Goal: Task Accomplishment & Management: Use online tool/utility

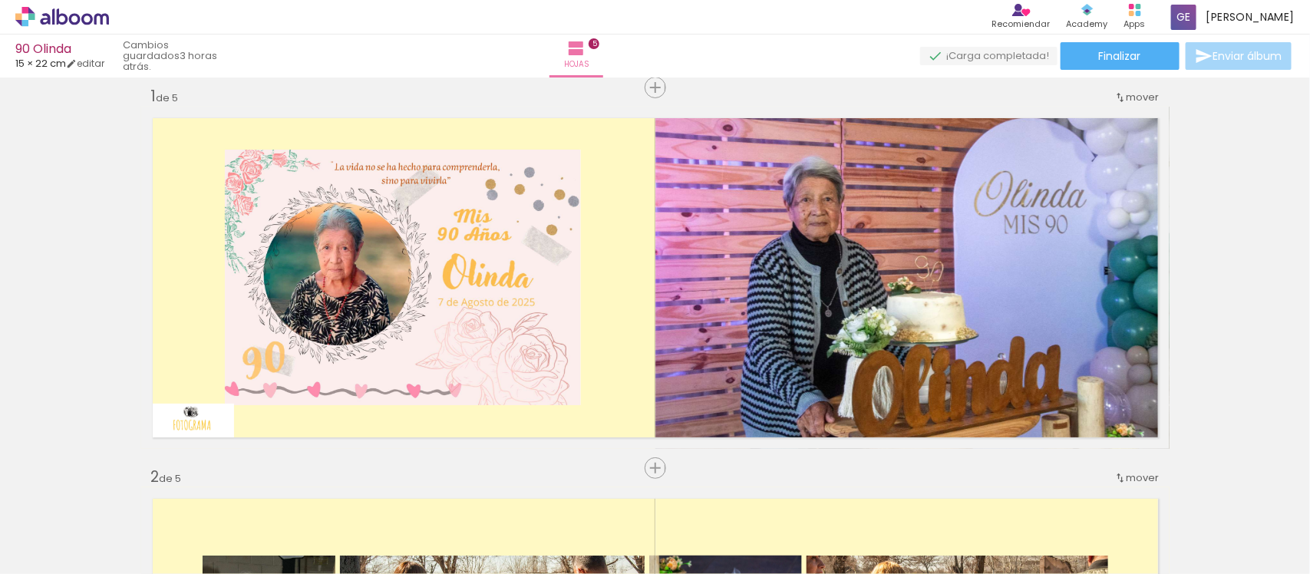
scroll to position [1056, 0]
click at [1110, 68] on paper-button "Finalizar" at bounding box center [1120, 56] width 119 height 28
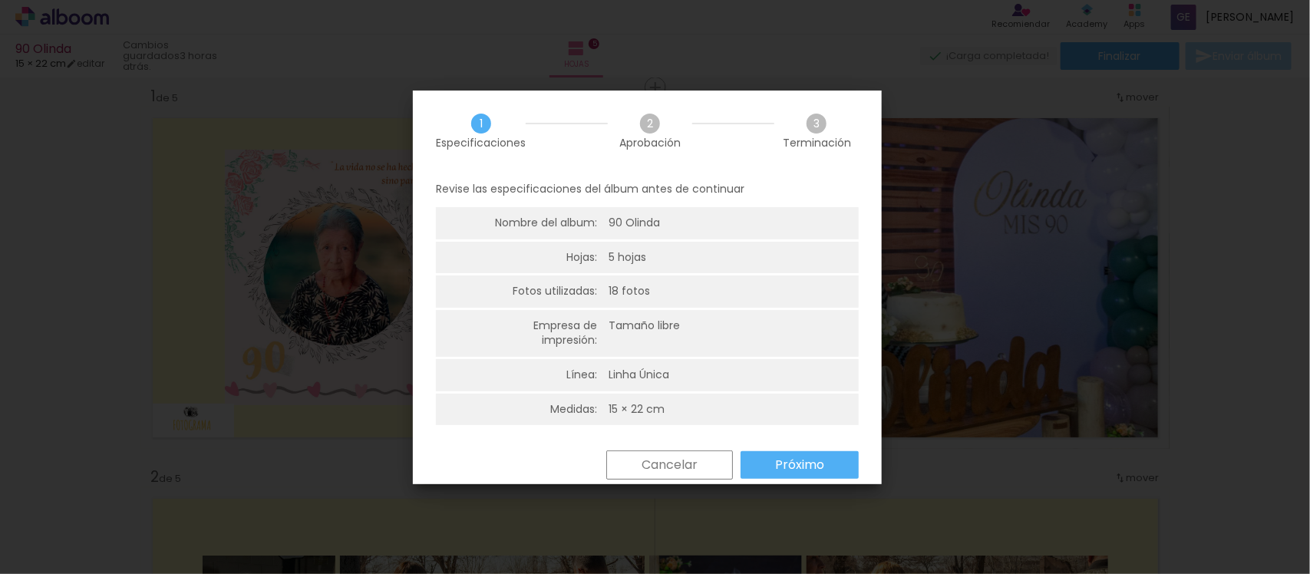
click at [0, 0] on slot "Próximo" at bounding box center [0, 0] width 0 height 0
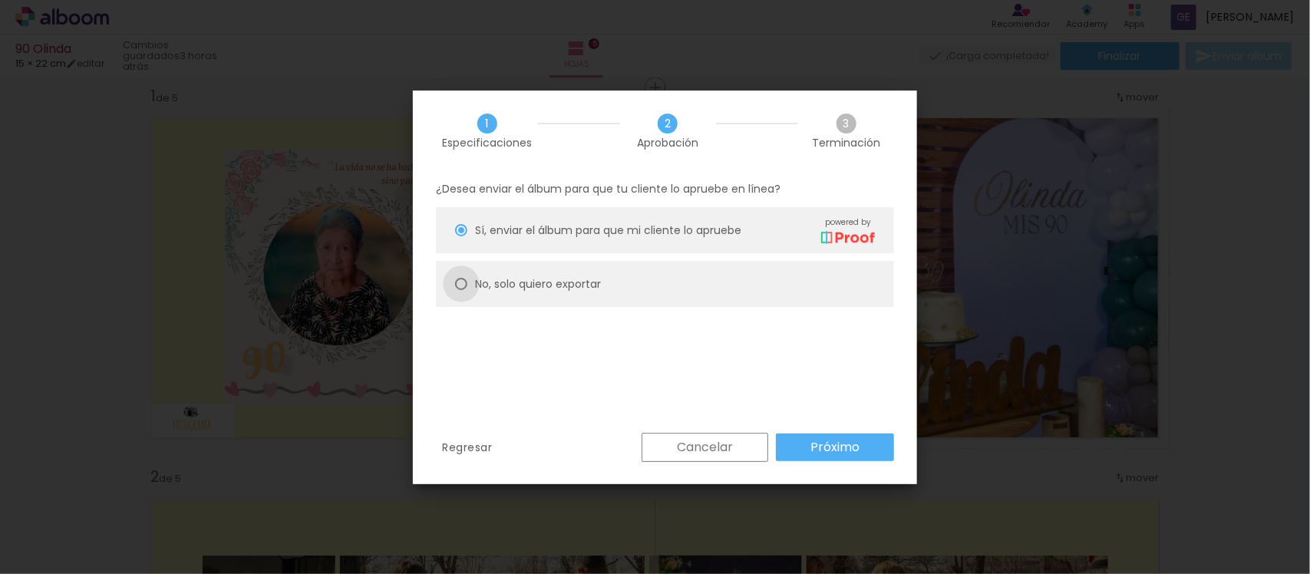
click at [461, 285] on div at bounding box center [461, 284] width 12 height 12
type paper-radio-button "on"
click at [458, 235] on div at bounding box center [461, 230] width 12 height 12
type paper-radio-button "on"
click at [0, 0] on slot "Próximo" at bounding box center [0, 0] width 0 height 0
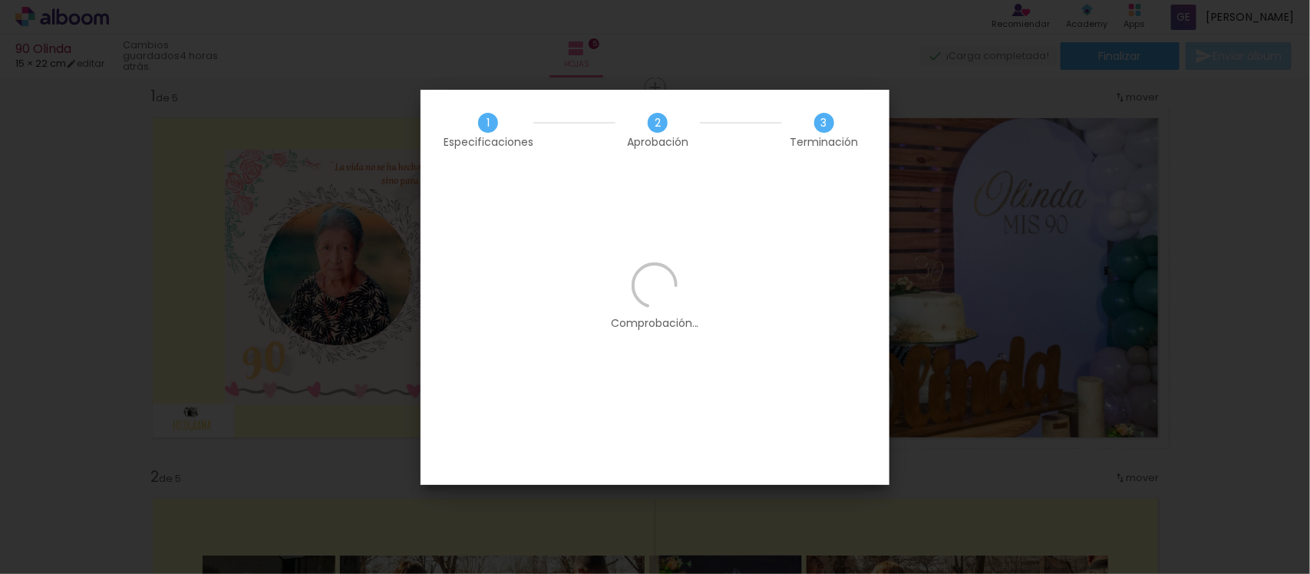
click at [934, 446] on iron-overlay-backdrop at bounding box center [655, 287] width 1310 height 574
click at [808, 355] on div "1 Especificaciones 2 Aprobación 3 Terminación Comprobación..." at bounding box center [655, 287] width 469 height 395
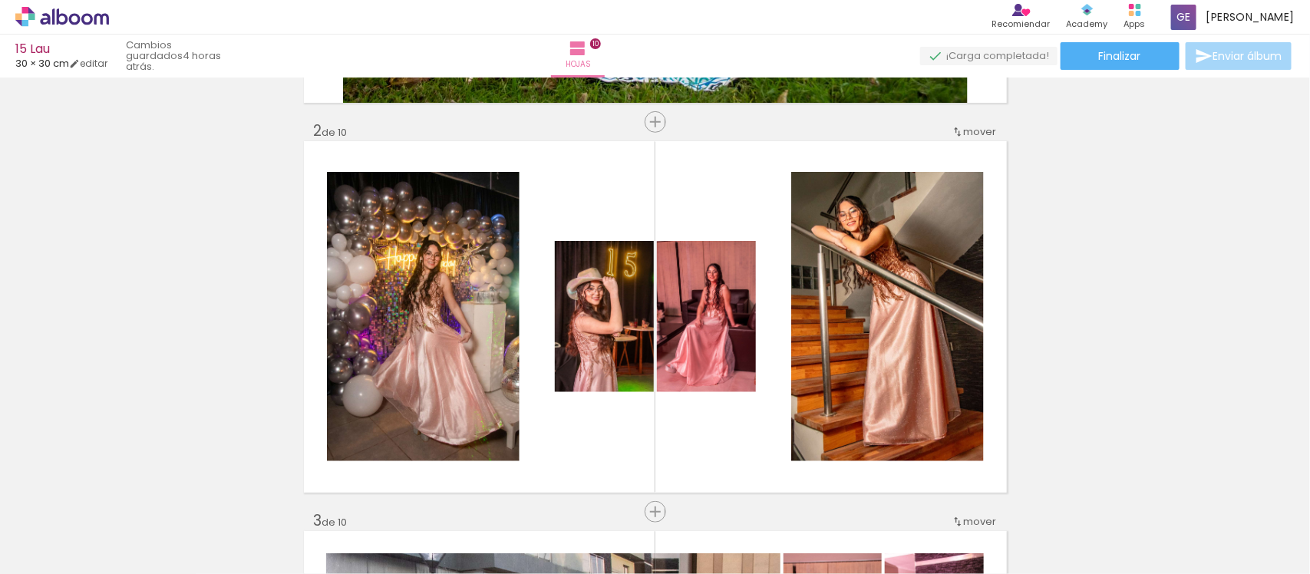
scroll to position [397, 0]
